Goal: Task Accomplishment & Management: Manage account settings

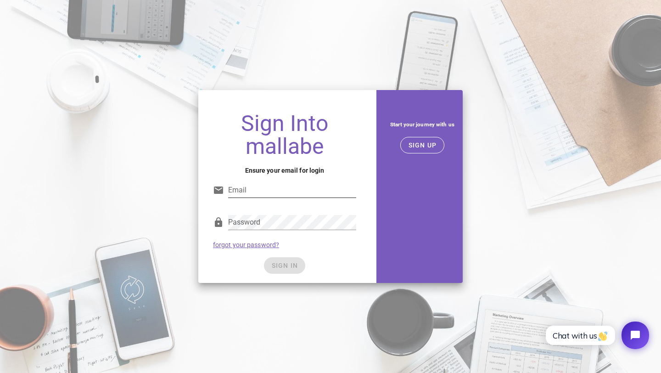
click at [246, 197] on input "Email" at bounding box center [292, 190] width 128 height 15
click at [246, 197] on div "Email" at bounding box center [292, 190] width 128 height 15
type input "zibamindsocial@gmail.com"
click at [259, 221] on div "Password" at bounding box center [292, 222] width 128 height 15
click at [419, 141] on span "SIGN UP" at bounding box center [422, 144] width 29 height 7
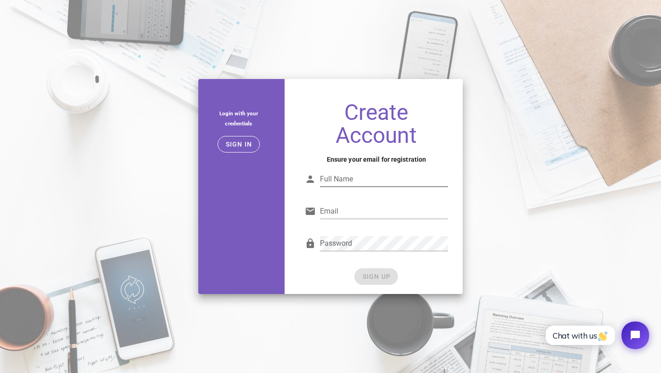
click at [343, 179] on div "Full Name" at bounding box center [384, 179] width 128 height 15
type input "ZibaMind"
click at [341, 214] on input "Email" at bounding box center [384, 211] width 128 height 15
type input "zibamindsocial@gmail.com"
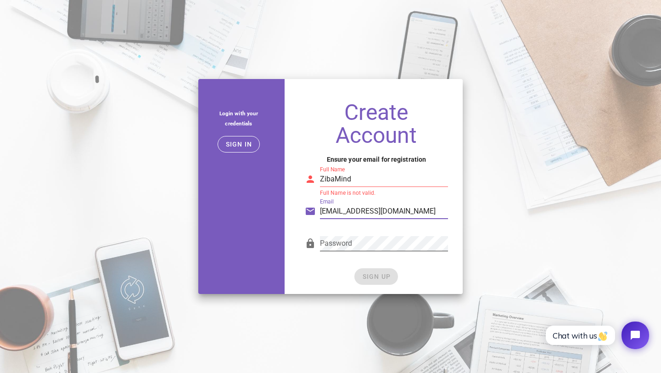
click at [332, 254] on div at bounding box center [384, 257] width 128 height 6
click at [335, 182] on input "ZibaMind" at bounding box center [384, 179] width 128 height 15
type input "Ziba Mind"
click at [337, 245] on div "Password" at bounding box center [384, 243] width 128 height 15
click at [329, 251] on div "Password" at bounding box center [384, 243] width 128 height 15
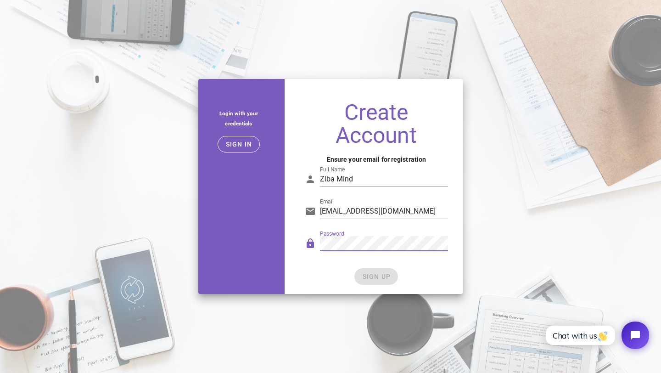
click at [332, 281] on div "SIGN UP" at bounding box center [376, 276] width 143 height 17
click at [387, 277] on span "SIGN UP" at bounding box center [376, 276] width 29 height 7
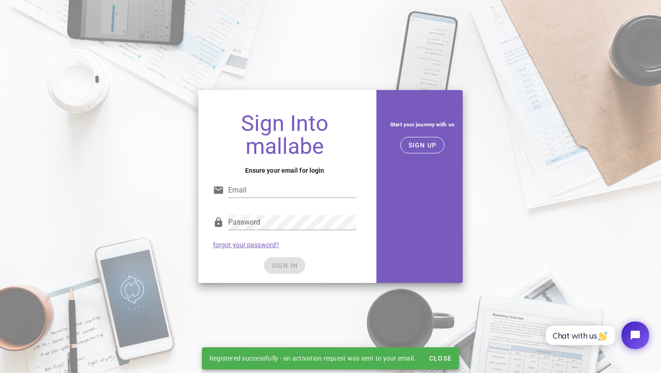
type input "zibamindsocial@gmail.com"
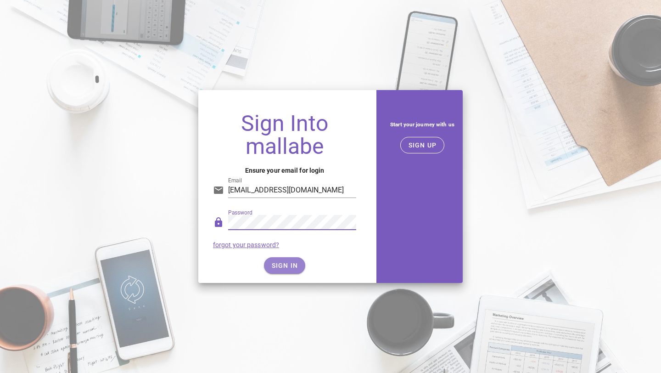
click at [282, 270] on button "SIGN IN" at bounding box center [285, 265] width 42 height 17
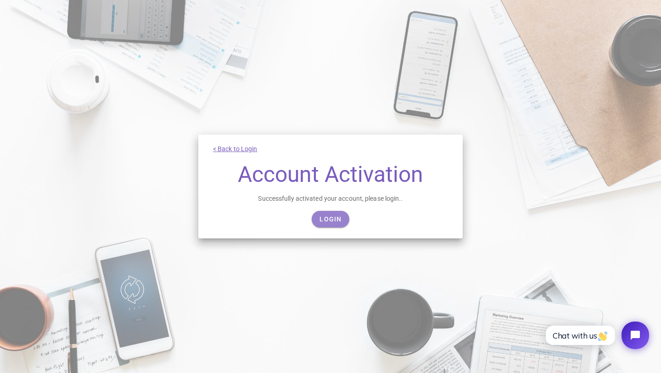
click at [331, 220] on span "Login" at bounding box center [330, 218] width 22 height 7
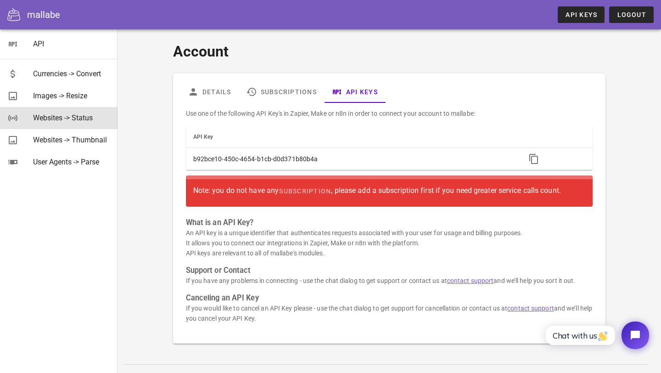
click at [56, 113] on div "Websites -> Status" at bounding box center [71, 118] width 77 height 20
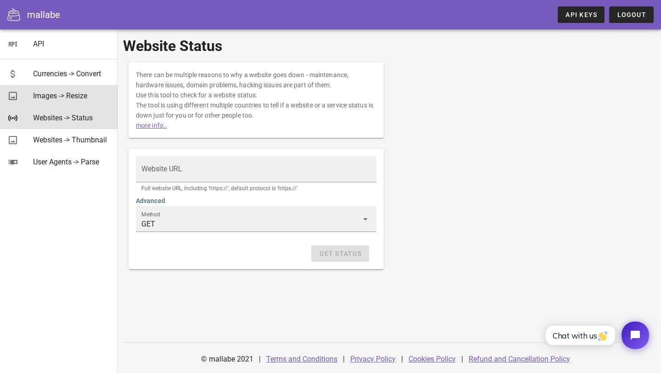
click at [54, 95] on div "Images -> Resize" at bounding box center [71, 95] width 77 height 9
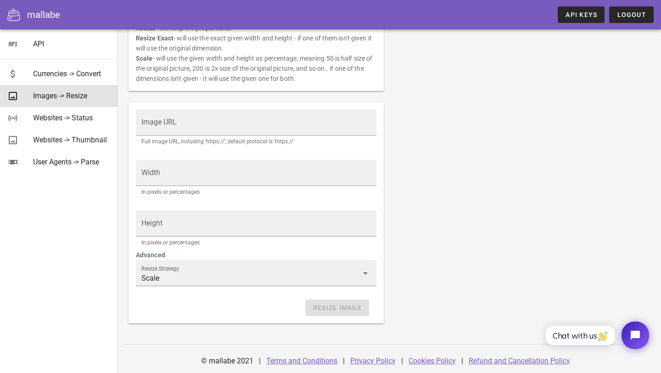
scroll to position [140, 0]
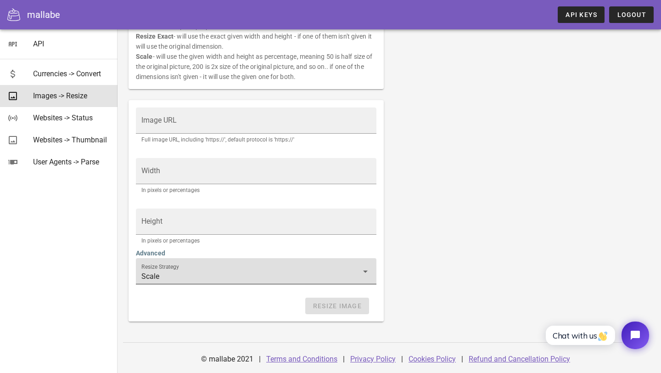
click at [246, 269] on input "Scale" at bounding box center [249, 276] width 217 height 15
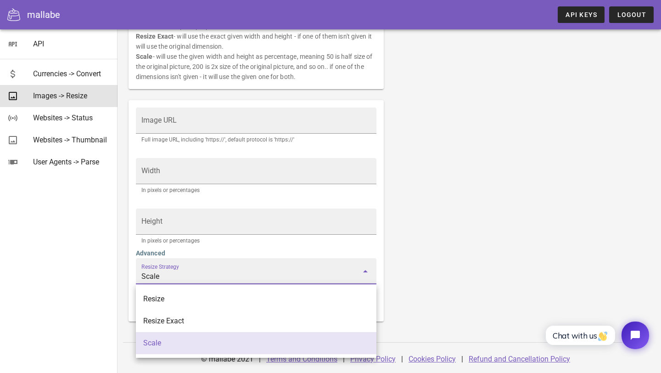
click at [254, 253] on div "Resize Strategy Scale" at bounding box center [256, 278] width 252 height 51
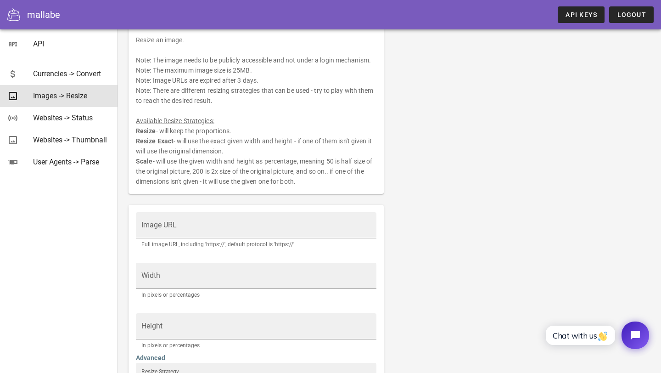
scroll to position [0, 0]
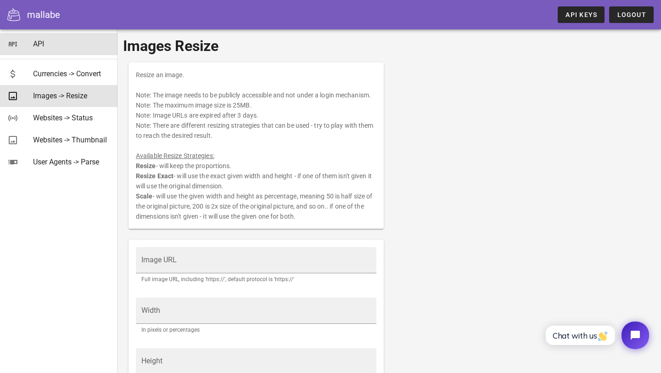
click at [39, 42] on div "API" at bounding box center [71, 43] width 77 height 9
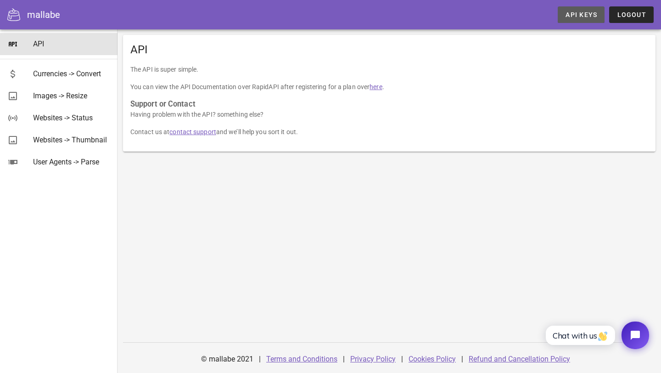
click at [574, 14] on span "API Keys" at bounding box center [581, 14] width 32 height 7
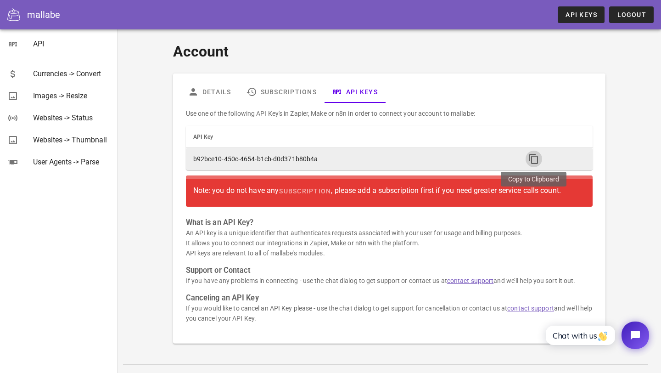
click at [532, 158] on icon "button" at bounding box center [533, 158] width 11 height 11
click at [532, 164] on button "button" at bounding box center [534, 159] width 17 height 17
click at [532, 159] on icon "button" at bounding box center [533, 158] width 11 height 11
